Goal: Information Seeking & Learning: Learn about a topic

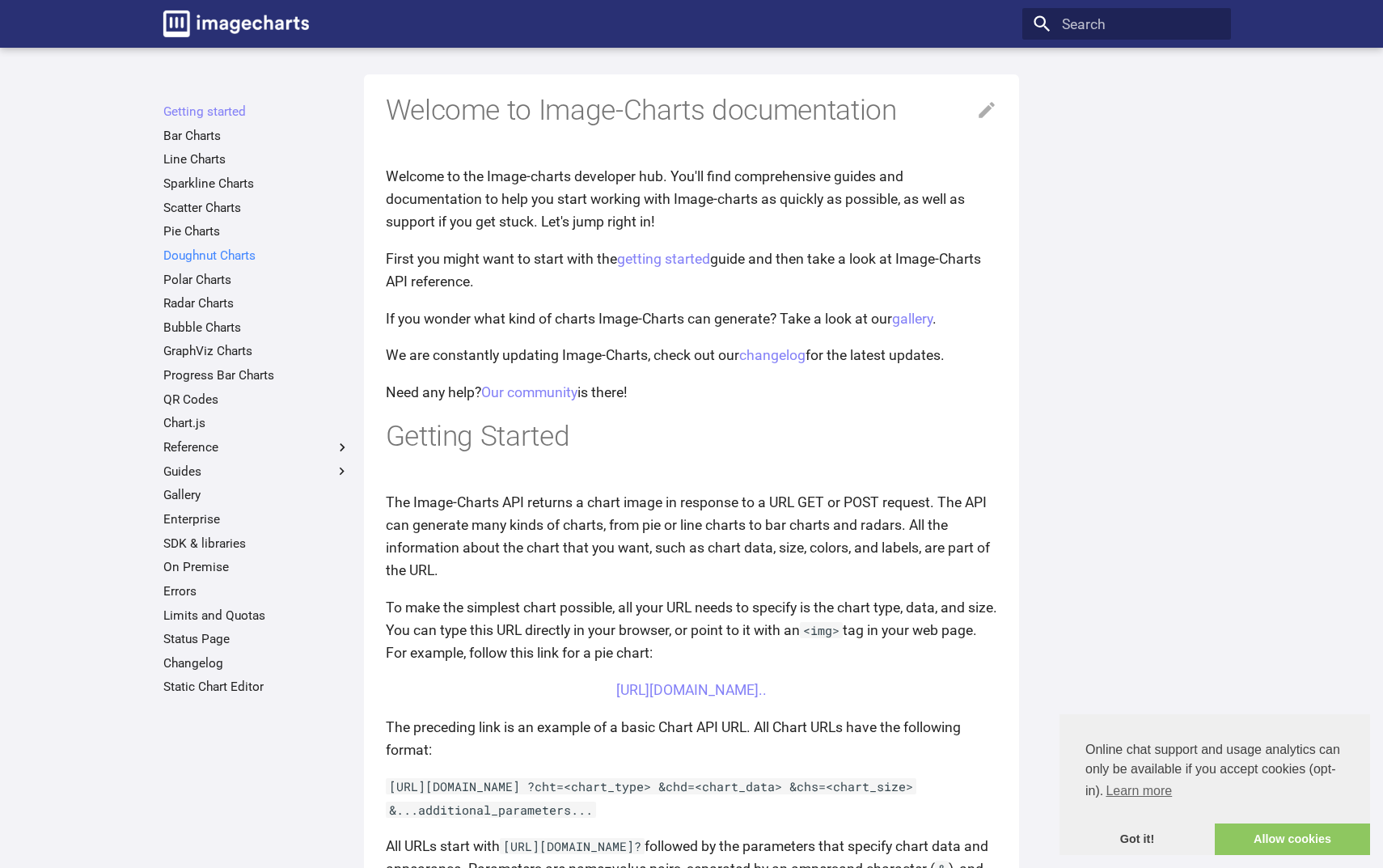
click at [234, 262] on link "Doughnut Charts" at bounding box center [256, 255] width 187 height 16
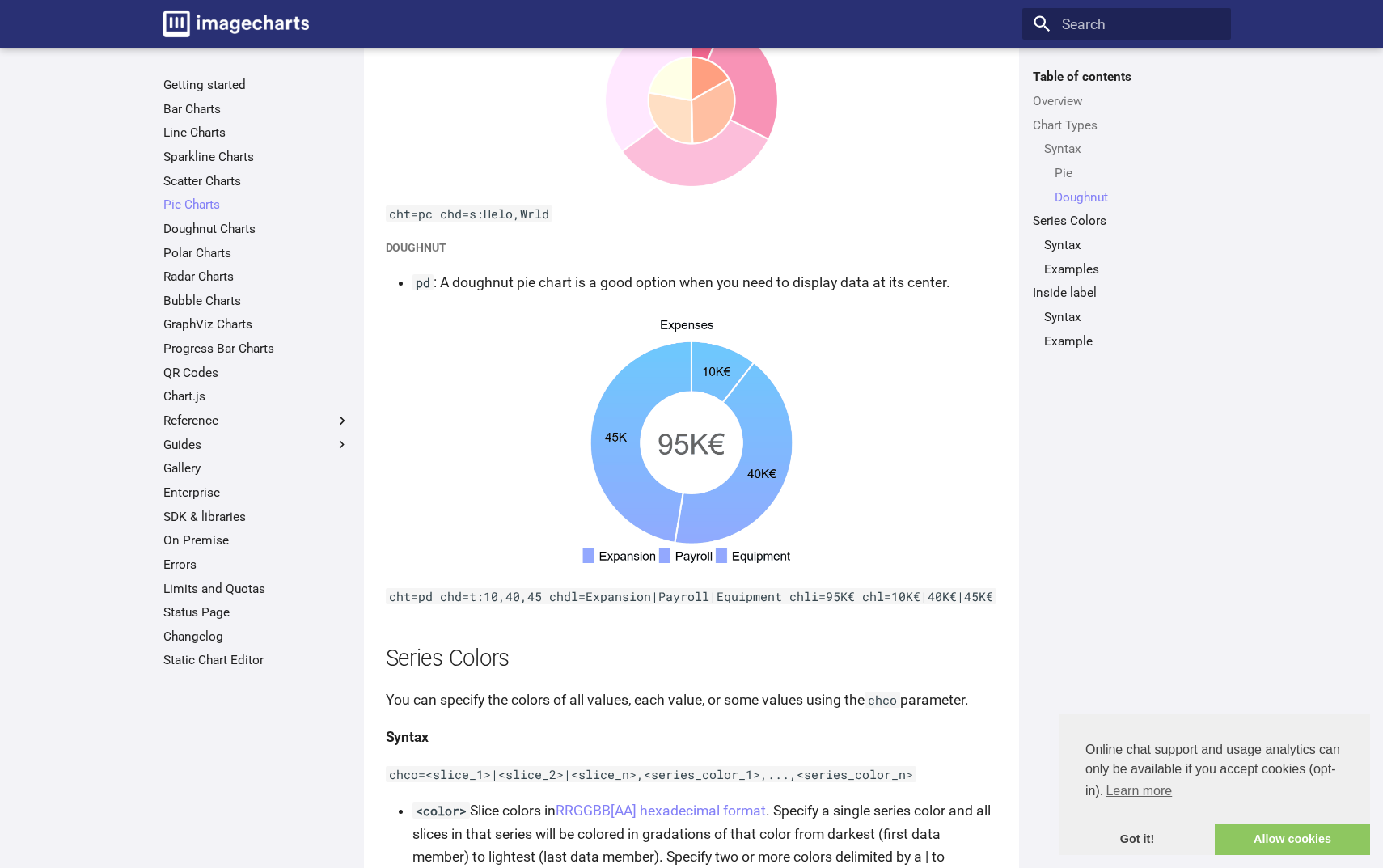
scroll to position [2314, 0]
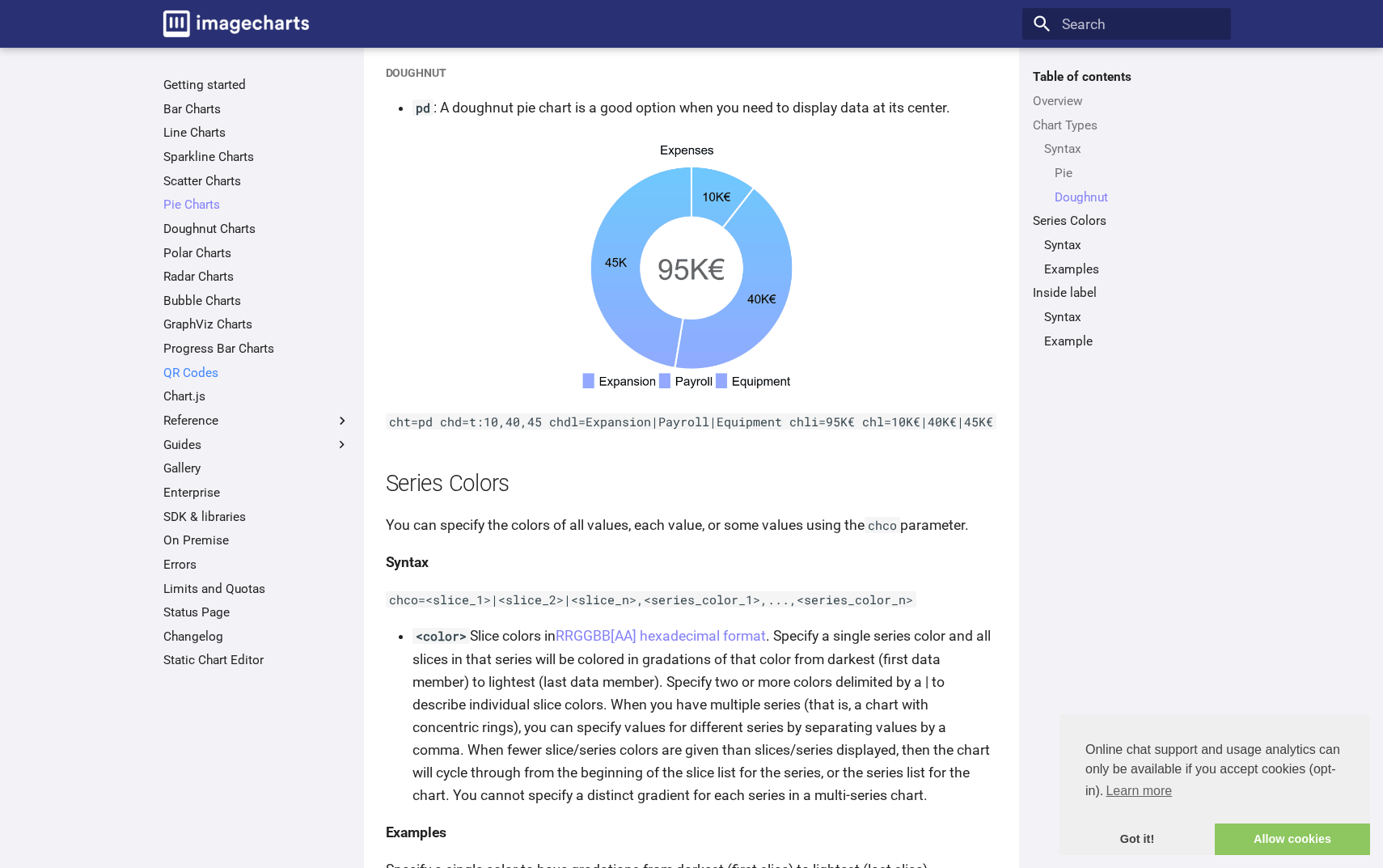
click at [200, 369] on link "QR Codes" at bounding box center [256, 373] width 187 height 16
